Goal: Information Seeking & Learning: Learn about a topic

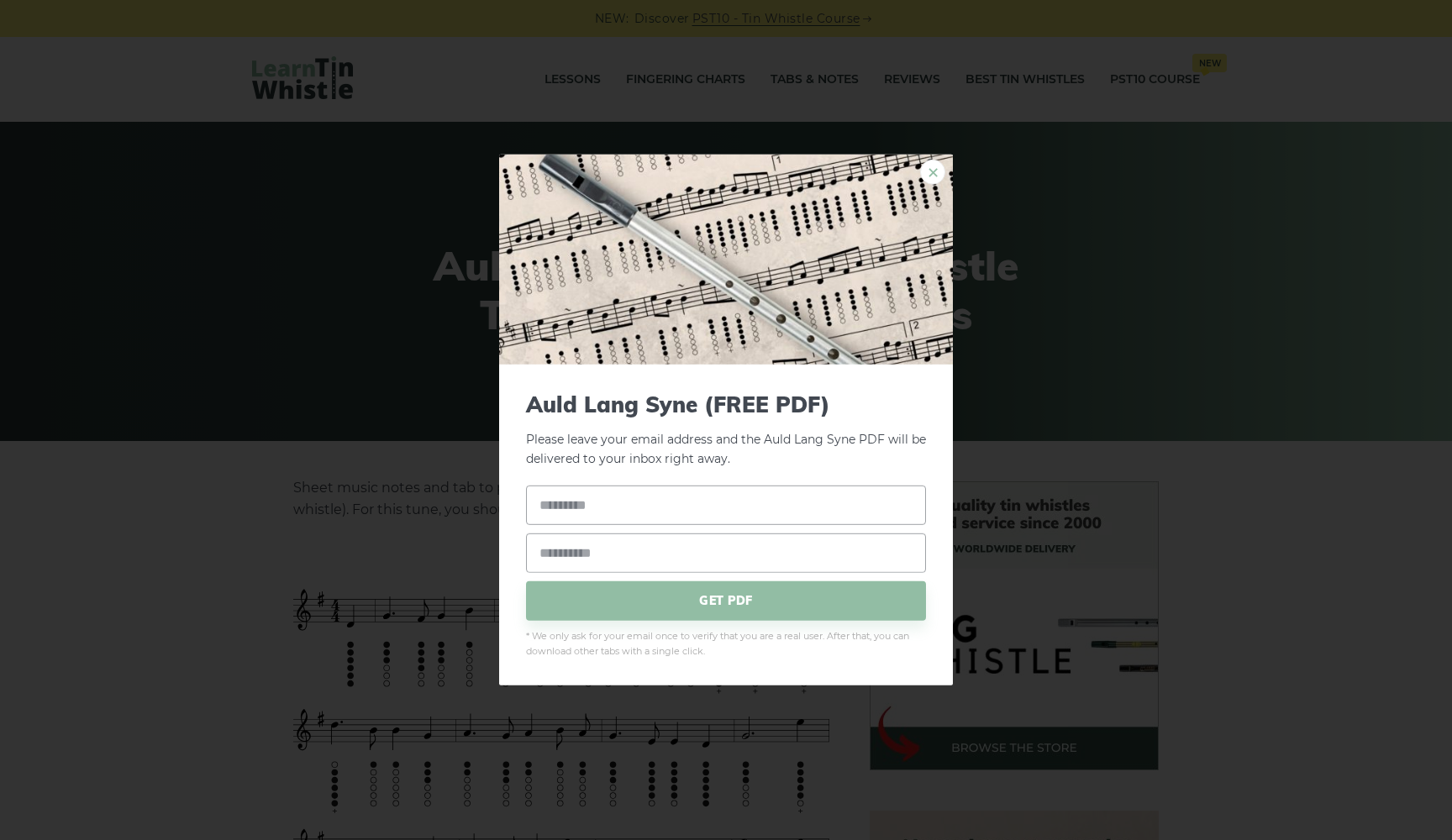
click at [936, 177] on link "×" at bounding box center [933, 172] width 25 height 25
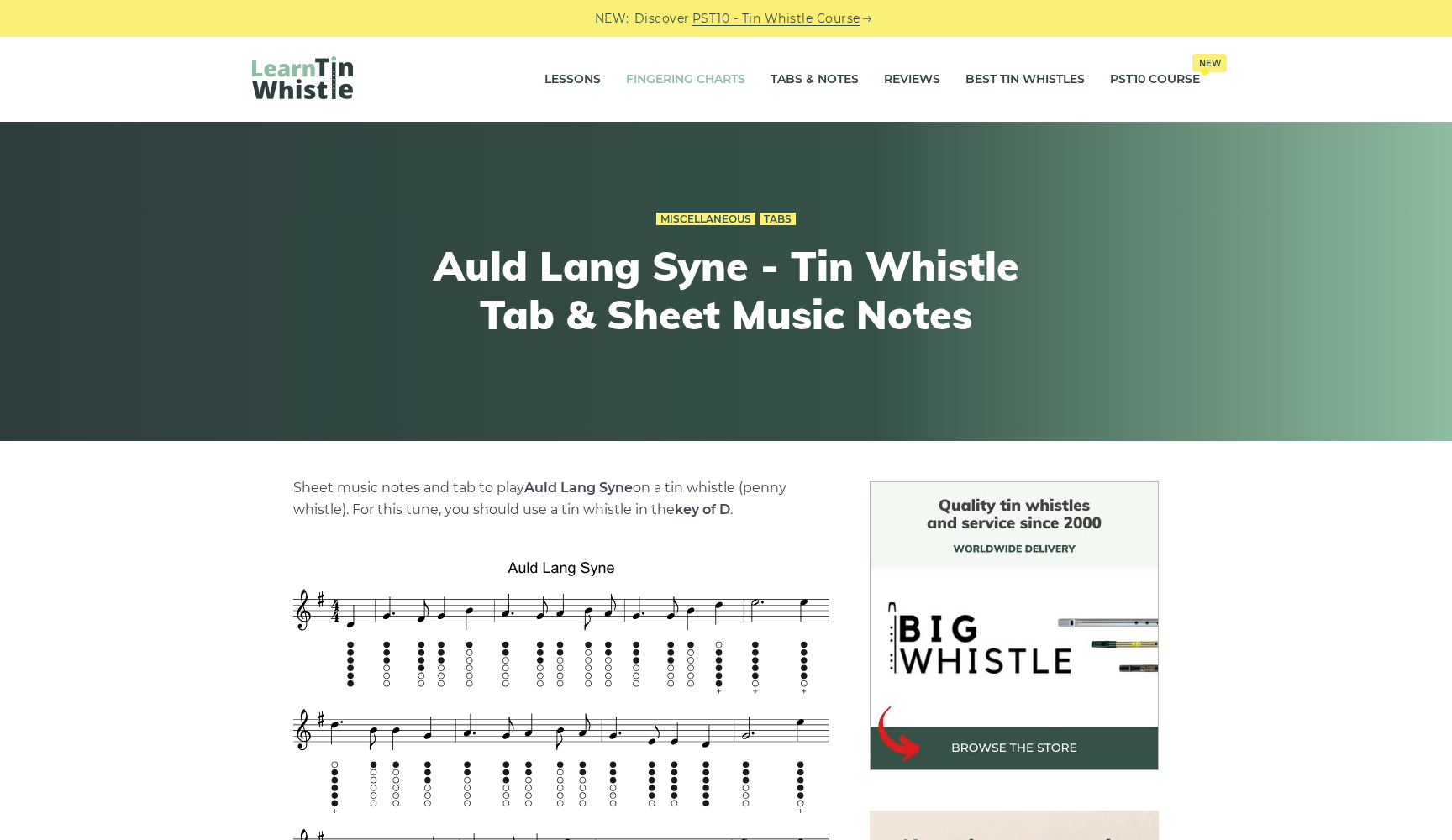
click at [655, 67] on link "Fingering Charts" at bounding box center [685, 80] width 119 height 42
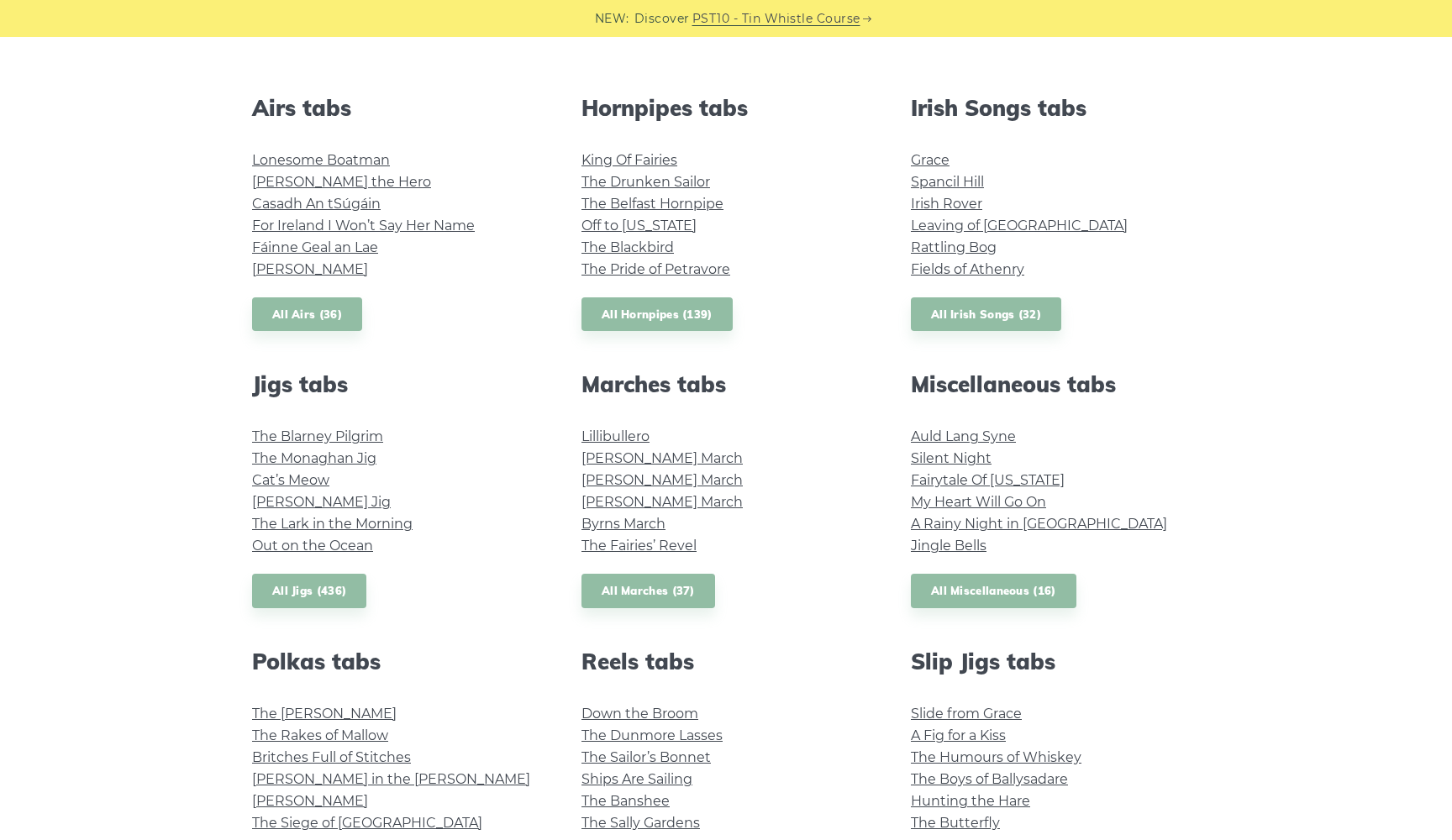
scroll to position [630, 0]
click at [960, 312] on link "All Irish Songs (32)" at bounding box center [985, 314] width 150 height 35
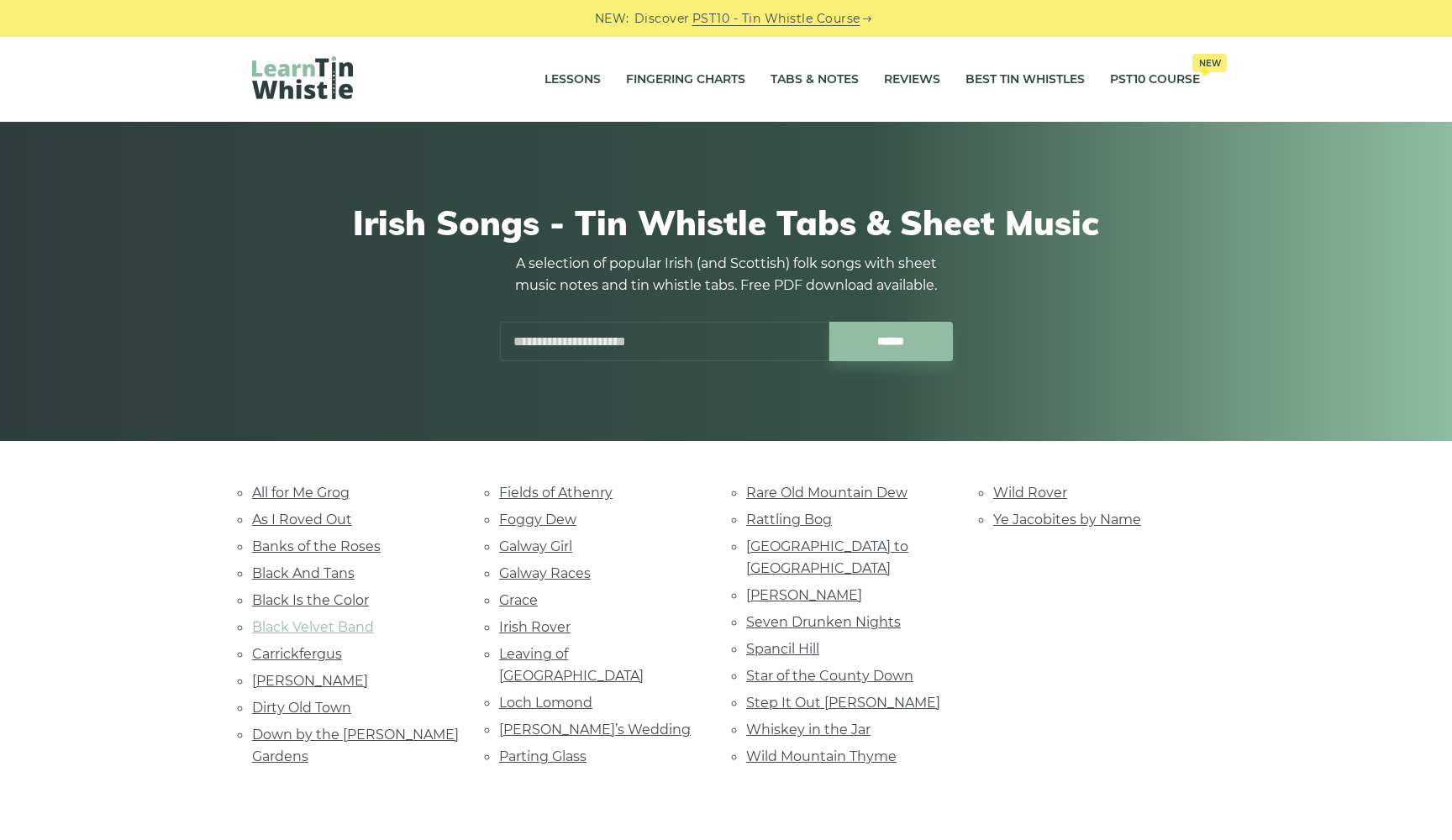
click at [360, 625] on link "Black Velvet Band" at bounding box center [313, 627] width 122 height 16
click at [316, 702] on link "Dirty Old Town" at bounding box center [301, 708] width 99 height 16
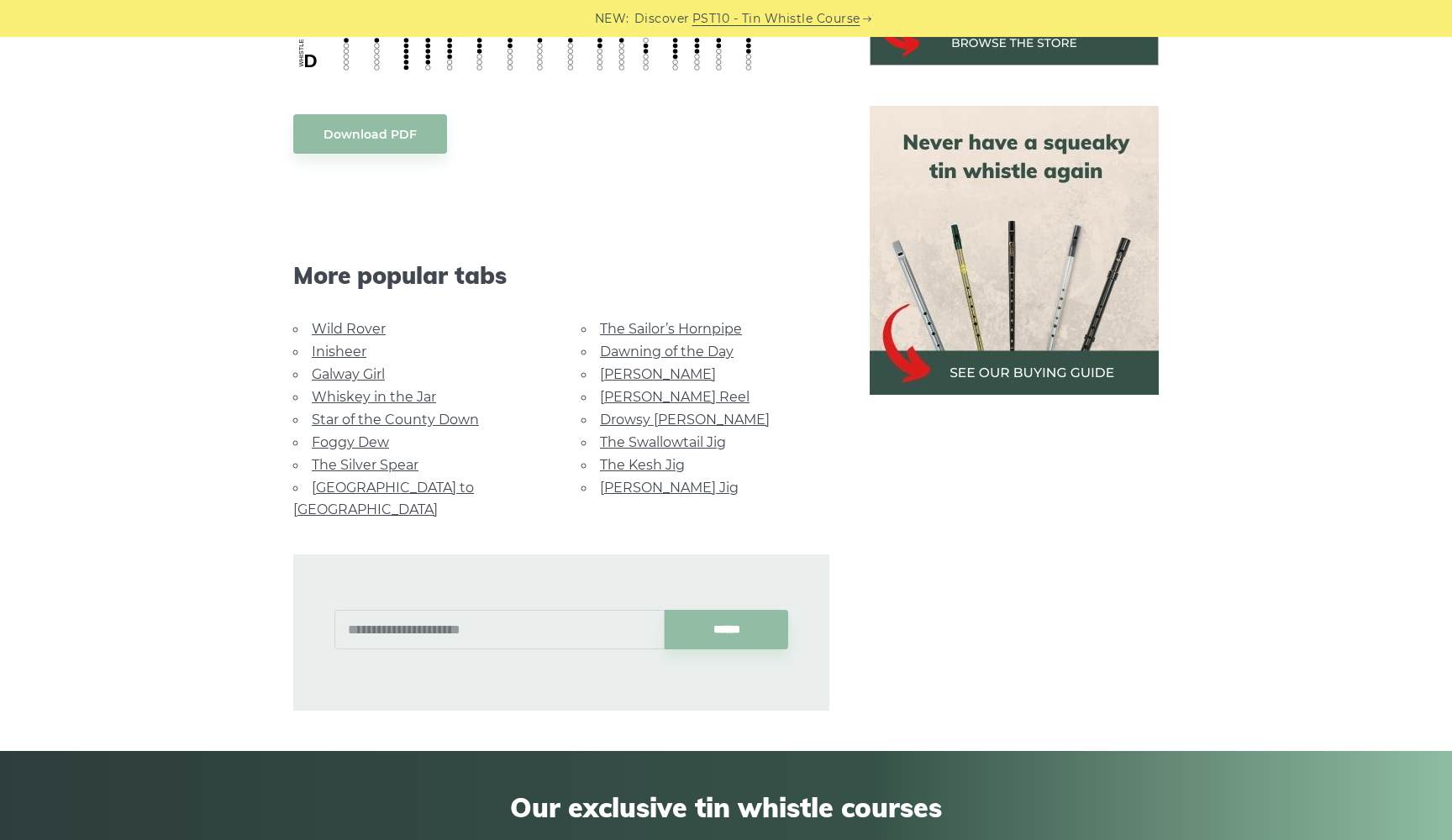
scroll to position [733, 0]
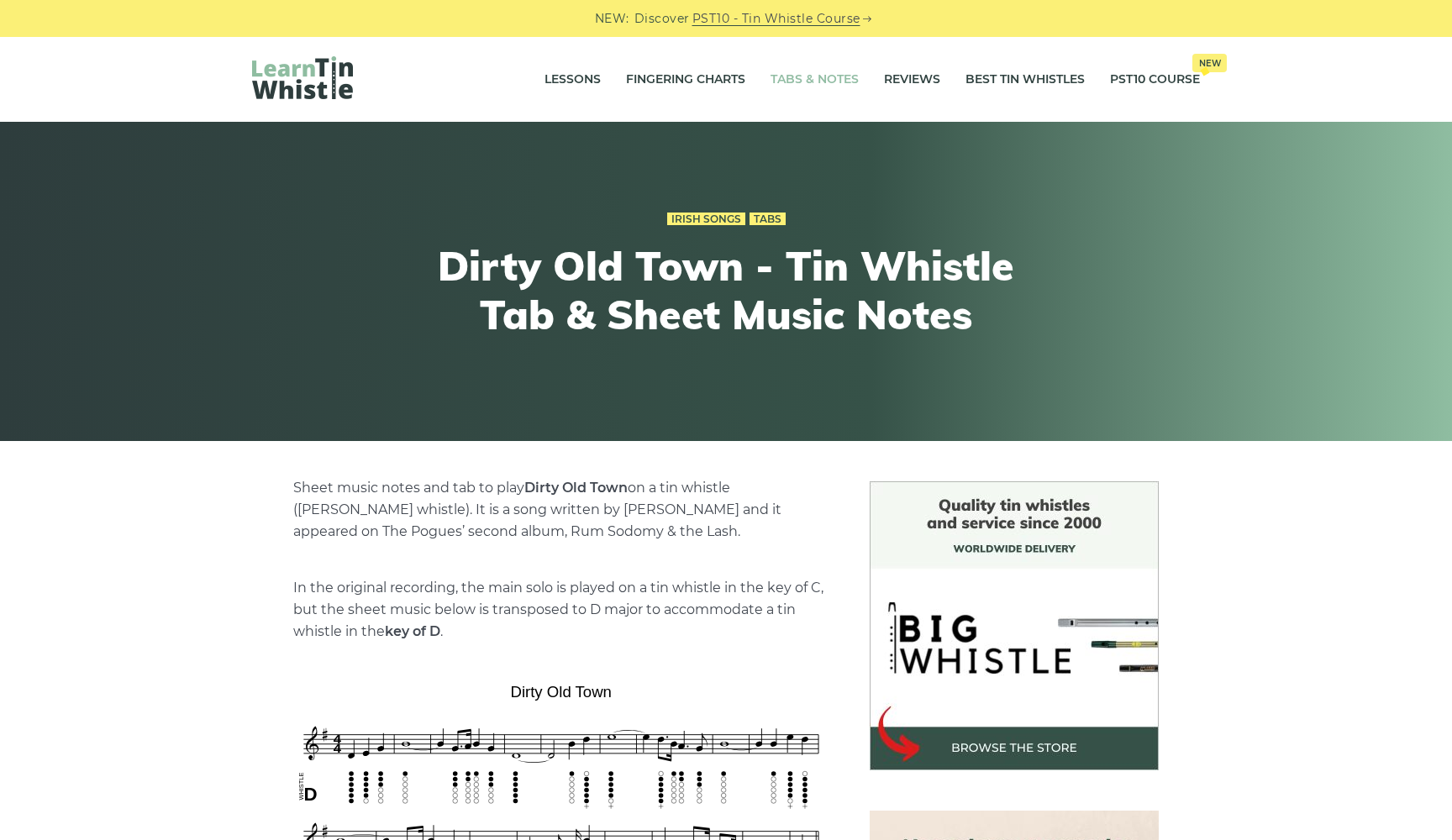
click at [825, 82] on link "Tabs & Notes" at bounding box center [814, 80] width 88 height 42
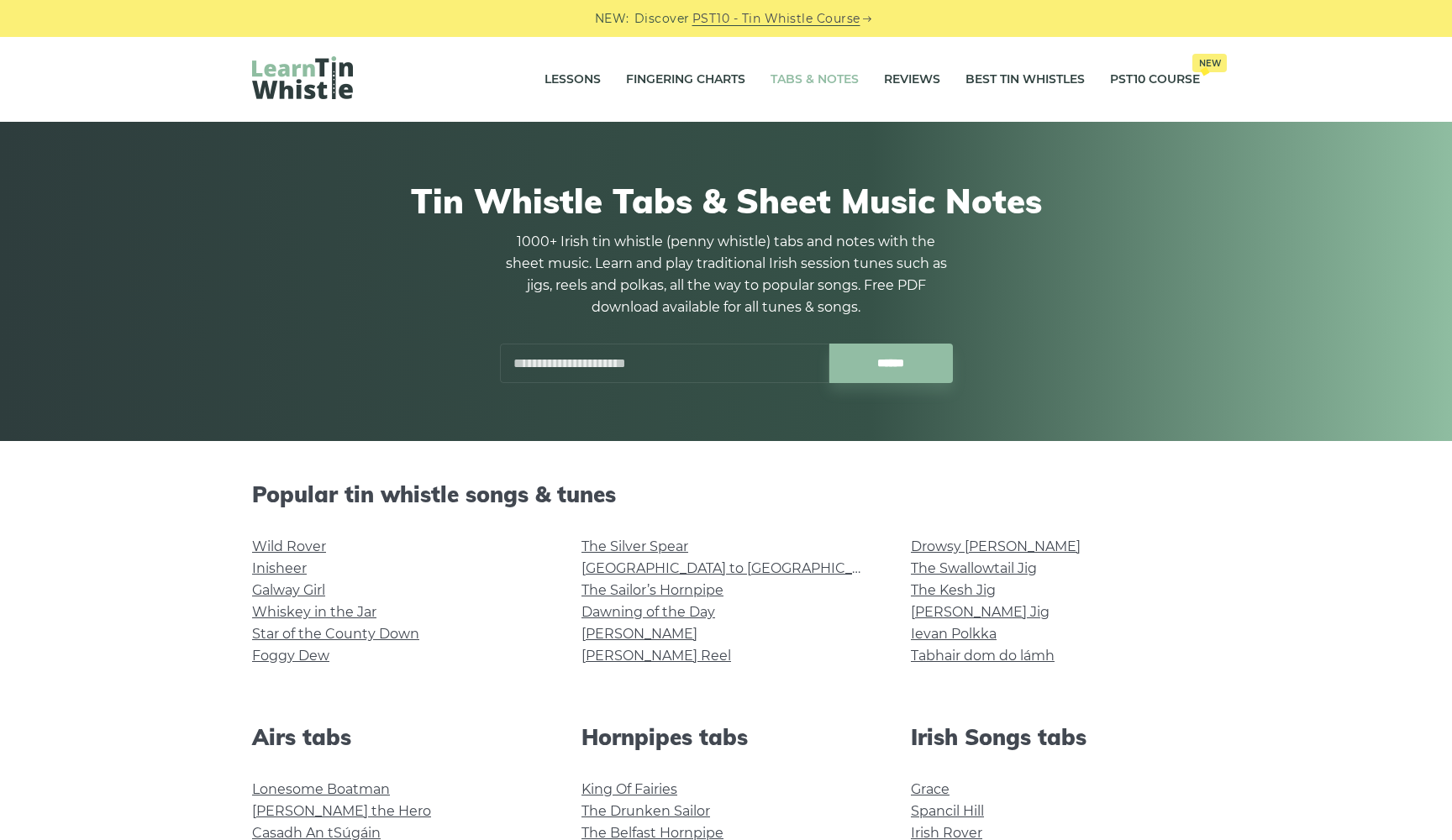
click at [559, 369] on input "text" at bounding box center [665, 362] width 330 height 39
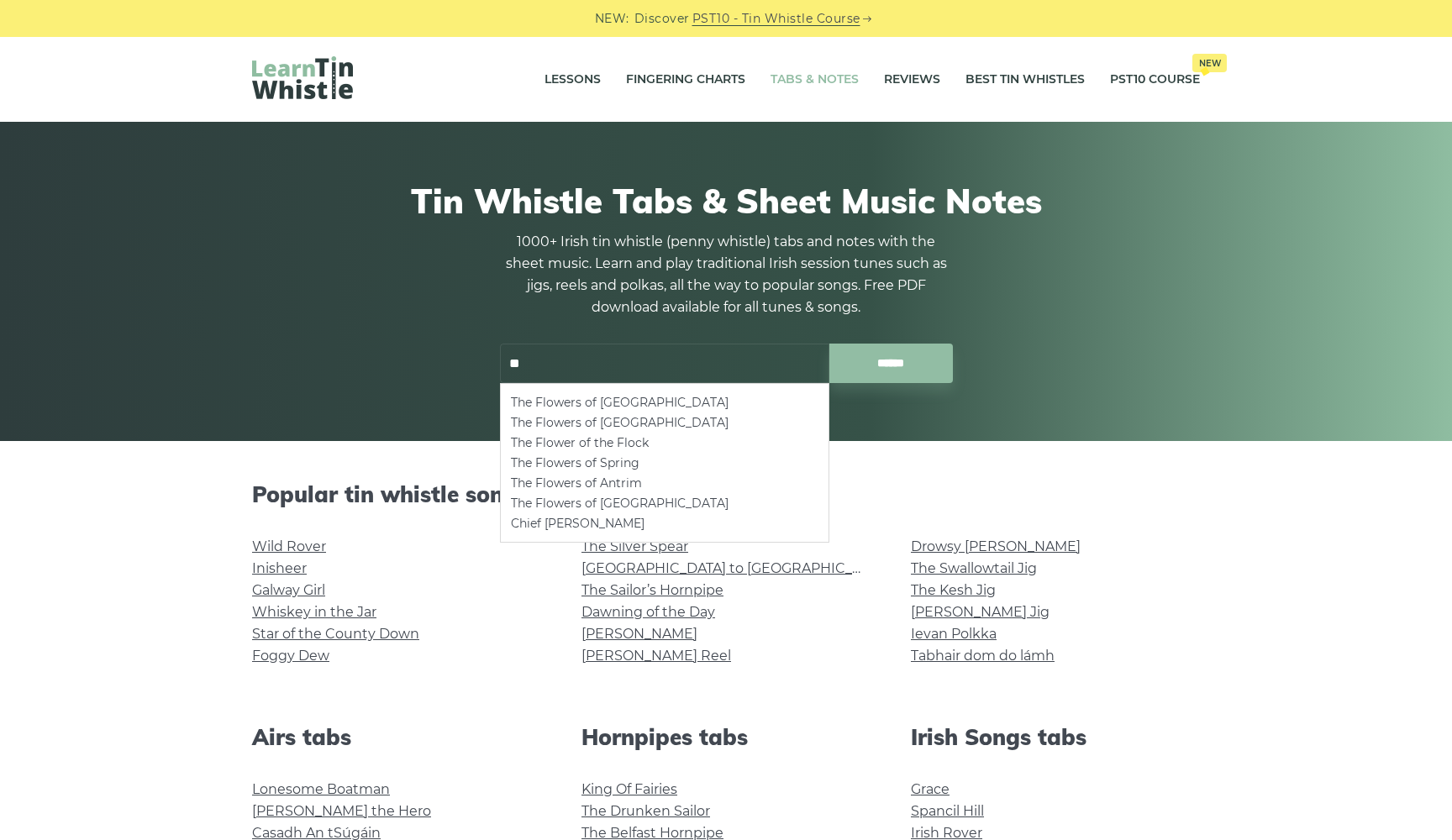
type input "*"
click at [566, 398] on li "Fields of Athenry" at bounding box center [665, 402] width 308 height 20
type input "**********"
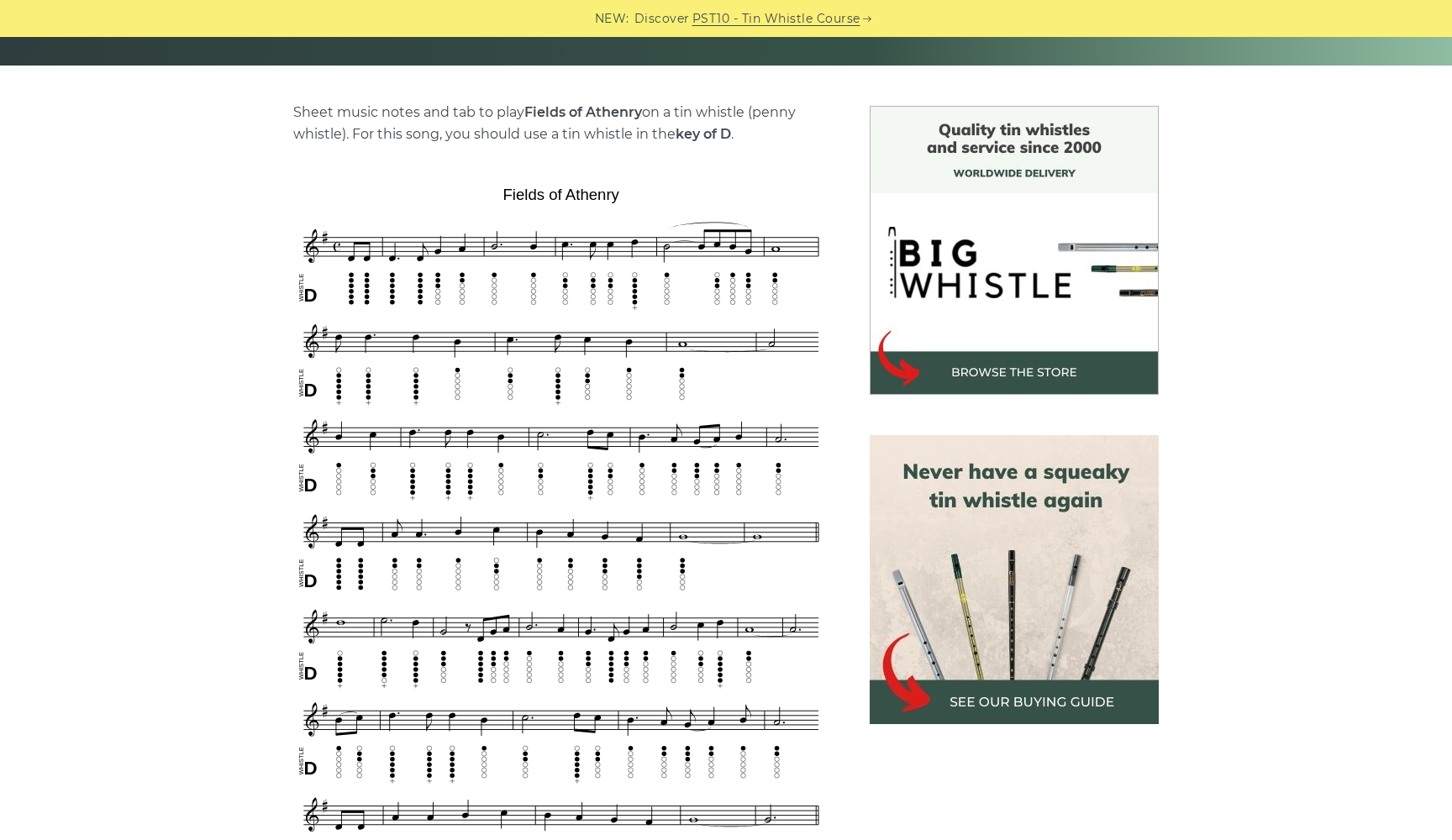
scroll to position [455, 0]
